Goal: Check status: Check status

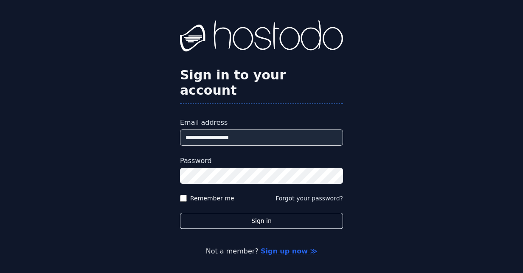
click at [235, 216] on button "Sign in" at bounding box center [261, 221] width 163 height 17
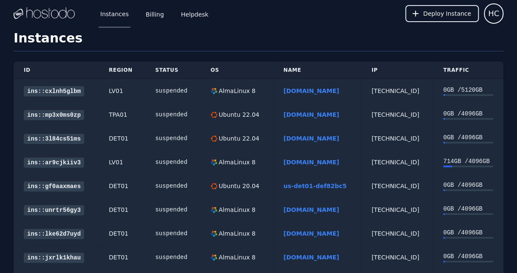
click at [167, 90] on div "suspended" at bounding box center [172, 91] width 35 height 8
click at [284, 89] on link "9mailwest00.net" at bounding box center [311, 90] width 56 height 7
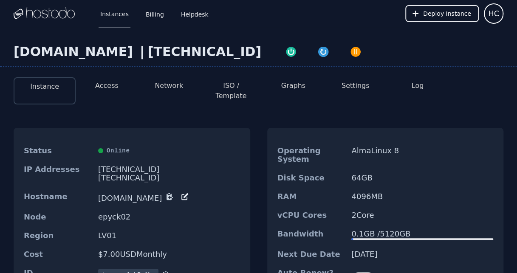
click at [224, 91] on li "ISO / Template" at bounding box center [231, 90] width 62 height 27
click at [119, 13] on link "Instances" at bounding box center [115, 14] width 32 height 28
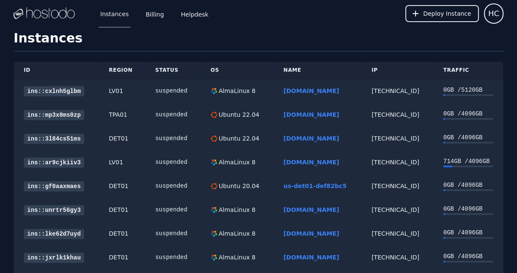
click at [155, 13] on link "Billing" at bounding box center [155, 14] width 22 height 28
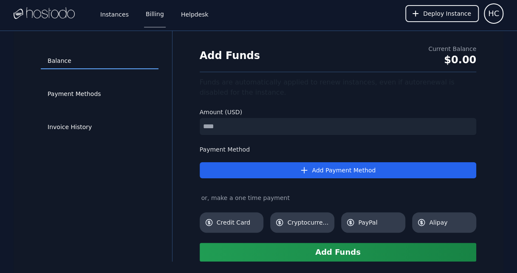
click at [197, 15] on link "Helpdesk" at bounding box center [194, 14] width 31 height 28
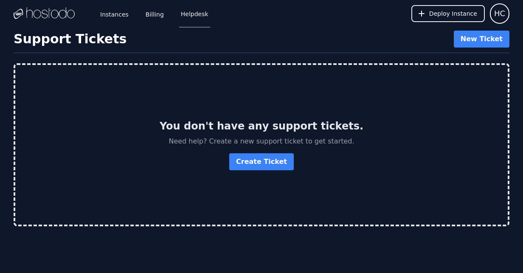
click at [112, 14] on link "Instances" at bounding box center [115, 14] width 32 height 28
